Goal: Task Accomplishment & Management: Use online tool/utility

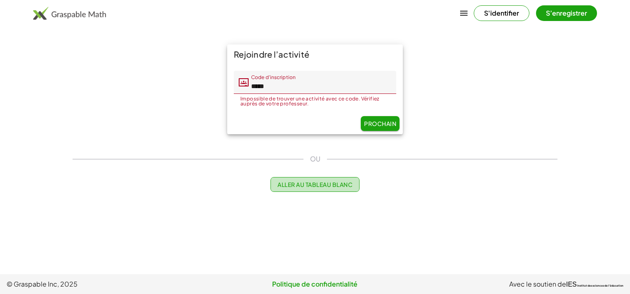
click at [332, 181] on font "Aller au tableau blanc" at bounding box center [315, 184] width 75 height 7
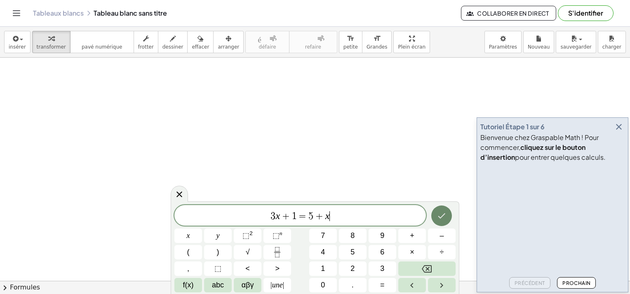
click at [447, 221] on button "Fait" at bounding box center [441, 216] width 21 height 21
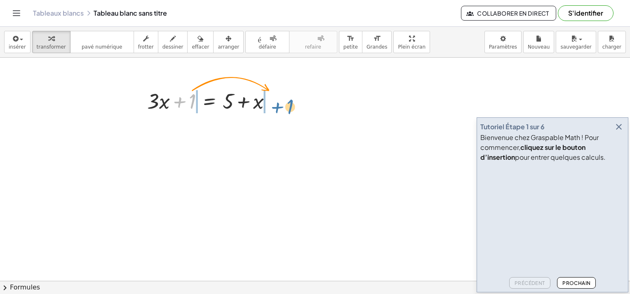
drag, startPoint x: 189, startPoint y: 101, endPoint x: 288, endPoint y: 106, distance: 98.7
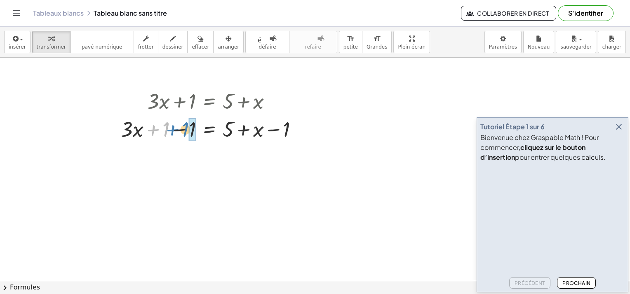
drag, startPoint x: 167, startPoint y: 131, endPoint x: 186, endPoint y: 131, distance: 19.4
click at [186, 131] on div at bounding box center [213, 129] width 192 height 28
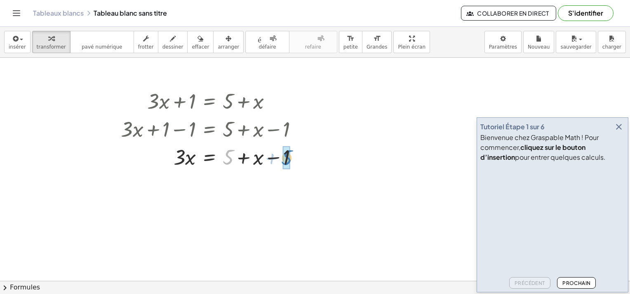
drag, startPoint x: 226, startPoint y: 155, endPoint x: 285, endPoint y: 155, distance: 58.6
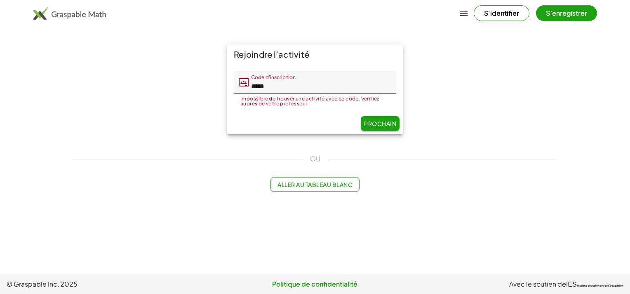
click at [295, 186] on font "Aller au tableau blanc" at bounding box center [315, 184] width 75 height 7
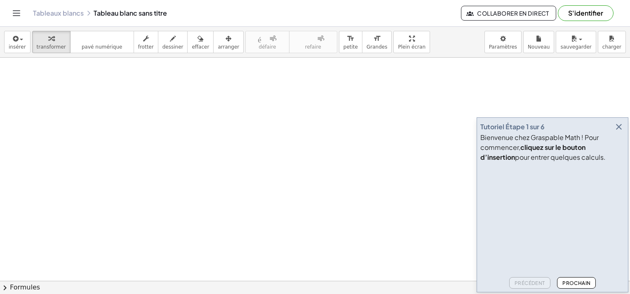
click at [302, 116] on div at bounding box center [315, 282] width 630 height 448
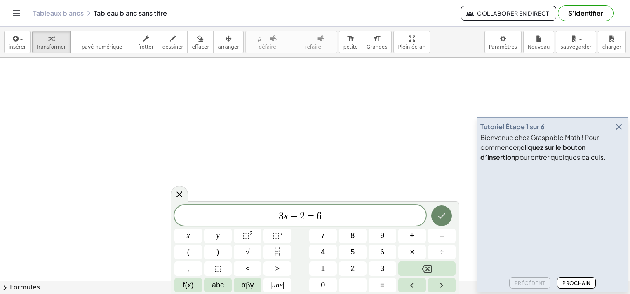
click at [442, 216] on icon "Fait" at bounding box center [442, 216] width 10 height 10
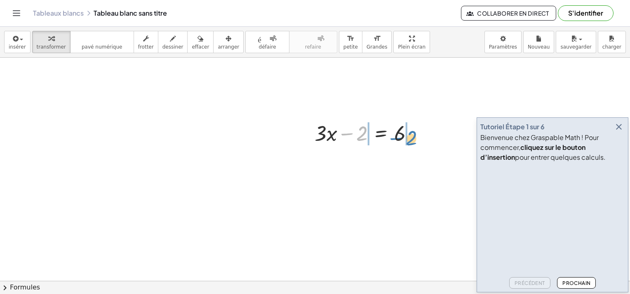
drag, startPoint x: 356, startPoint y: 138, endPoint x: 406, endPoint y: 143, distance: 49.7
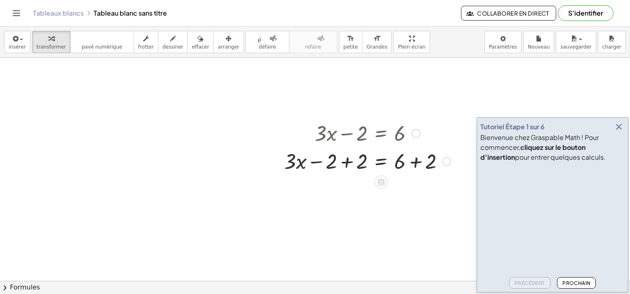
click at [339, 160] on div at bounding box center [367, 161] width 175 height 28
drag, startPoint x: 335, startPoint y: 160, endPoint x: 341, endPoint y: 160, distance: 5.4
click at [341, 160] on div at bounding box center [383, 161] width 144 height 28
drag, startPoint x: 396, startPoint y: 192, endPoint x: 414, endPoint y: 191, distance: 18.6
click at [414, 191] on div at bounding box center [367, 189] width 175 height 28
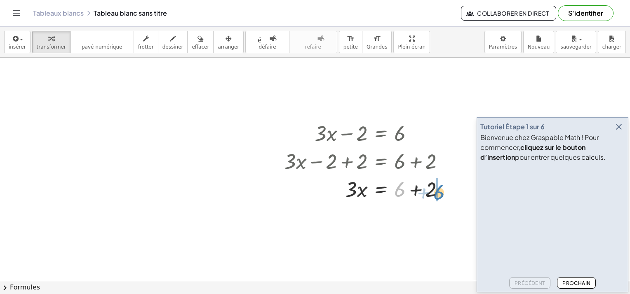
drag, startPoint x: 396, startPoint y: 189, endPoint x: 435, endPoint y: 192, distance: 38.9
click at [435, 192] on div at bounding box center [367, 189] width 175 height 28
drag, startPoint x: 402, startPoint y: 222, endPoint x: 424, endPoint y: 222, distance: 21.9
click at [424, 222] on div at bounding box center [367, 217] width 175 height 28
drag, startPoint x: 426, startPoint y: 220, endPoint x: 410, endPoint y: 221, distance: 16.1
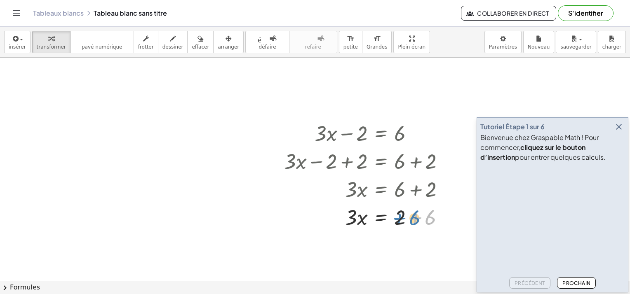
click at [410, 221] on div at bounding box center [367, 217] width 175 height 28
click at [417, 222] on div at bounding box center [367, 217] width 175 height 28
drag, startPoint x: 355, startPoint y: 248, endPoint x: 406, endPoint y: 269, distance: 55.5
drag, startPoint x: 356, startPoint y: 256, endPoint x: 351, endPoint y: 240, distance: 17.2
click at [421, 86] on div at bounding box center [315, 282] width 630 height 448
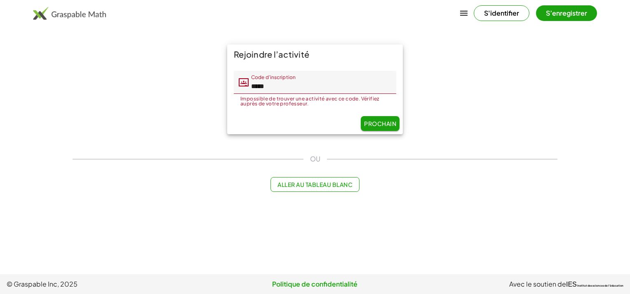
click at [509, 15] on button "S'identifier" at bounding box center [502, 13] width 56 height 16
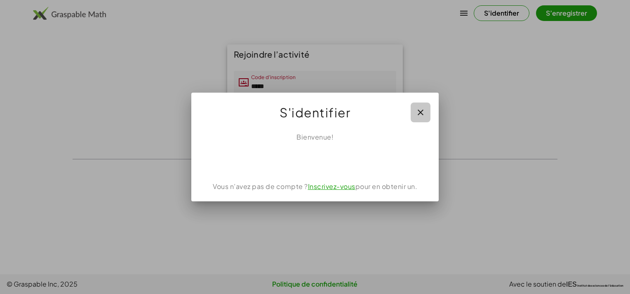
click at [422, 115] on icon "button" at bounding box center [421, 113] width 10 height 10
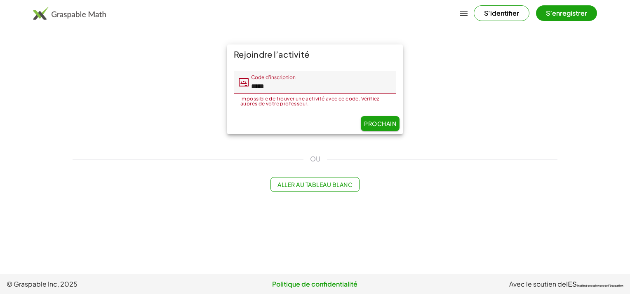
click at [561, 6] on button "S’enregistrer" at bounding box center [566, 13] width 61 height 16
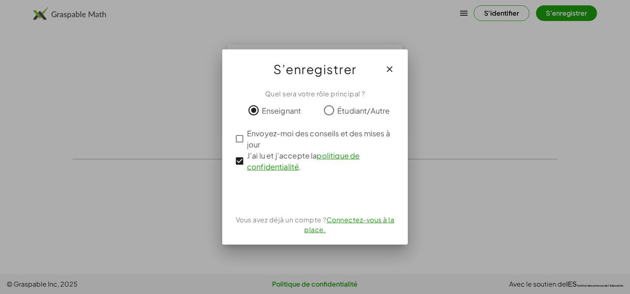
click at [358, 220] on link "Connectez-vous à la place." at bounding box center [349, 225] width 90 height 19
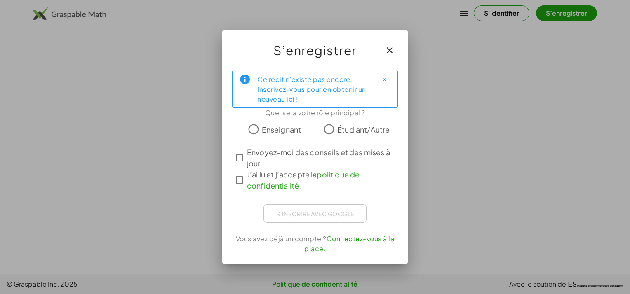
click at [388, 50] on icon "button" at bounding box center [390, 50] width 10 height 10
